Goal: Navigation & Orientation: Find specific page/section

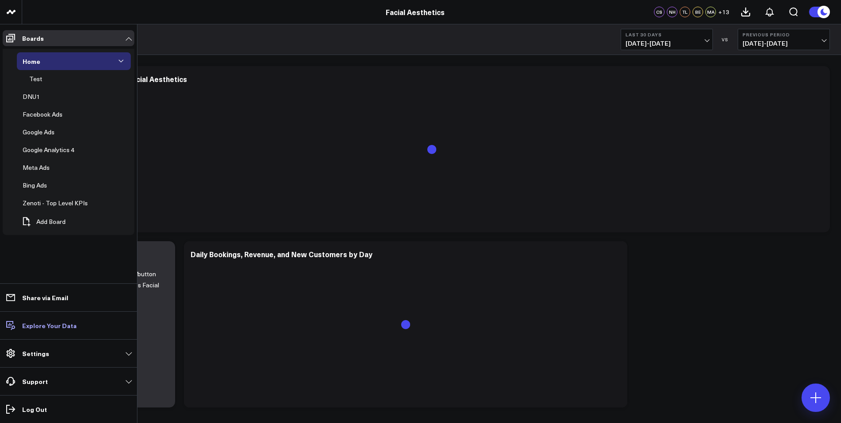
click at [50, 320] on link "Explore Your Data" at bounding box center [69, 325] width 132 height 16
